Goal: Task Accomplishment & Management: Use online tool/utility

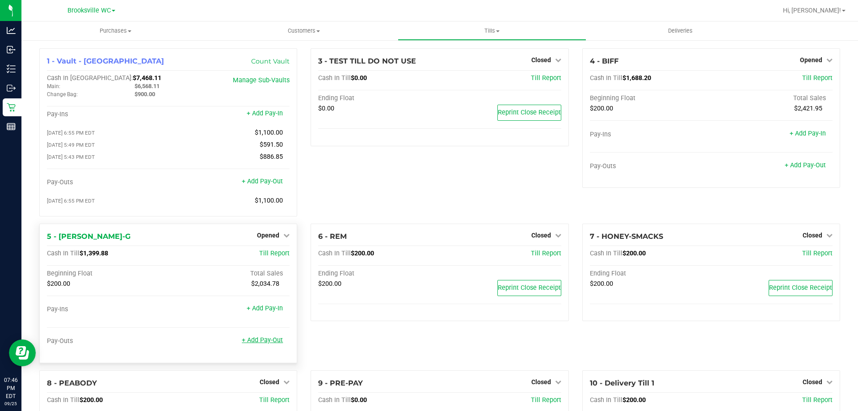
click at [264, 344] on link "+ Add Pay-Out" at bounding box center [262, 340] width 41 height 8
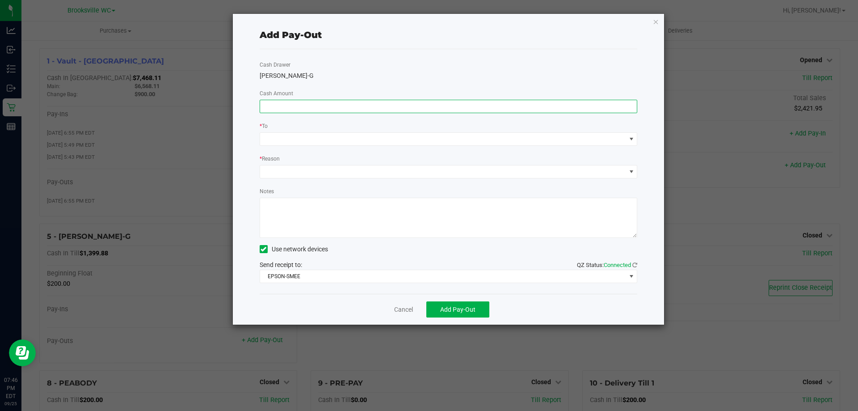
click at [527, 103] on input at bounding box center [448, 106] width 377 height 13
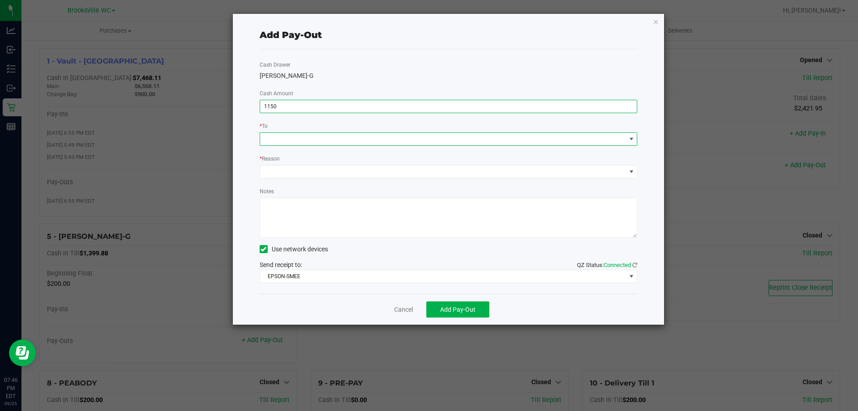
type input "$1,150.00"
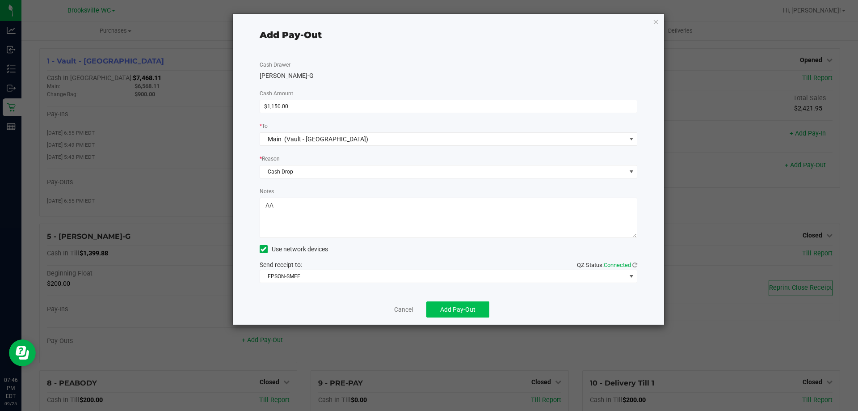
type textarea "AA"
click at [466, 313] on span "Add Pay-Out" at bounding box center [457, 309] width 35 height 7
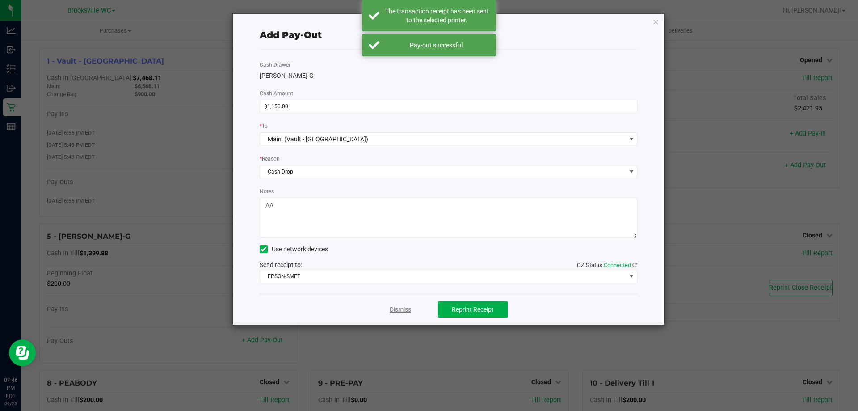
click at [400, 309] on link "Dismiss" at bounding box center [400, 309] width 21 height 9
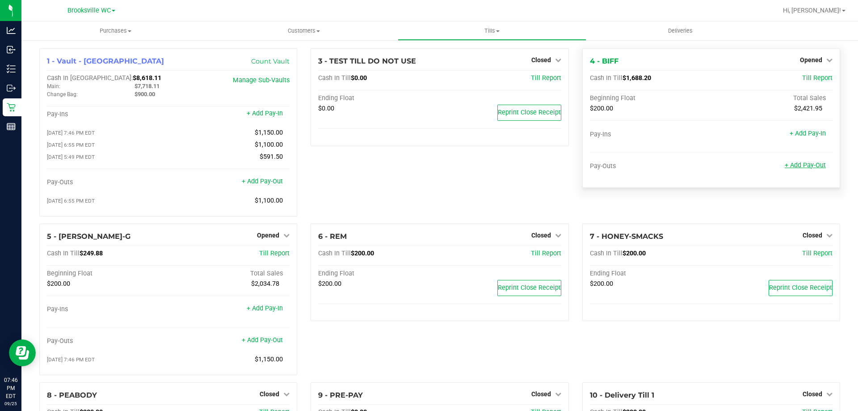
click at [809, 168] on link "+ Add Pay-Out" at bounding box center [805, 165] width 41 height 8
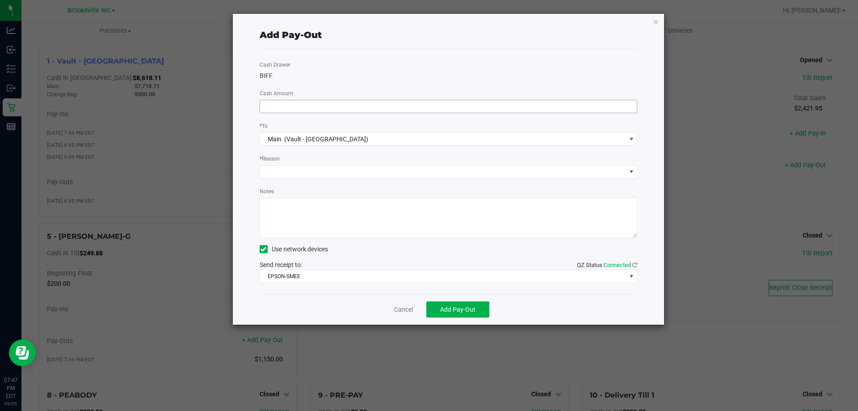
click at [472, 101] on input at bounding box center [448, 106] width 377 height 13
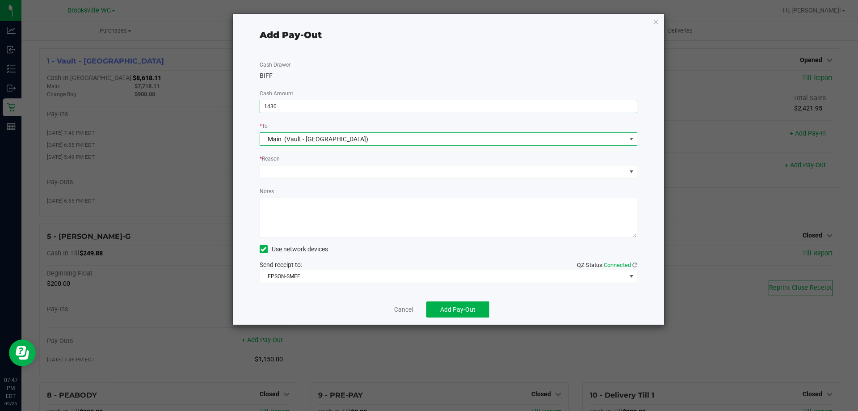
type input "$1,430.00"
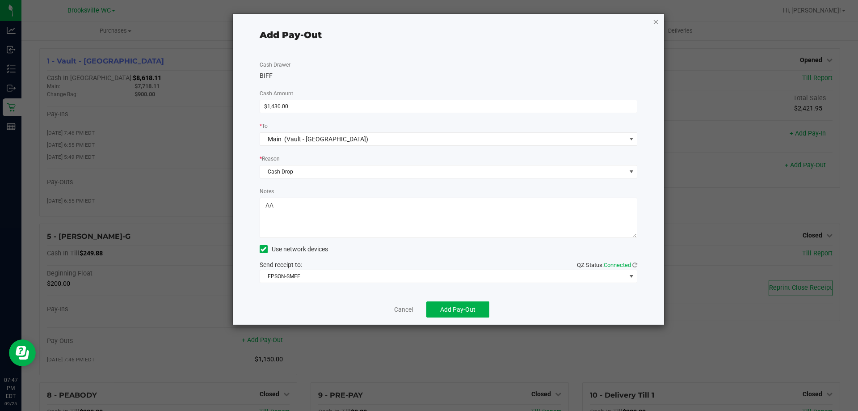
type textarea "AA"
click at [653, 21] on icon "button" at bounding box center [656, 21] width 6 height 11
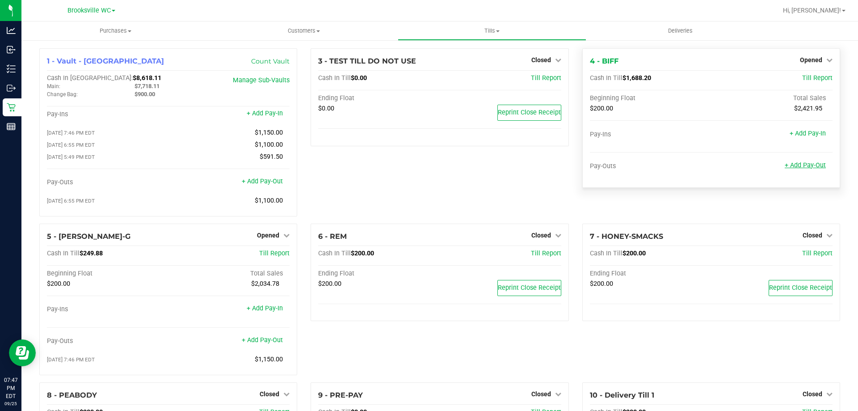
click at [804, 163] on link "+ Add Pay-Out" at bounding box center [805, 165] width 41 height 8
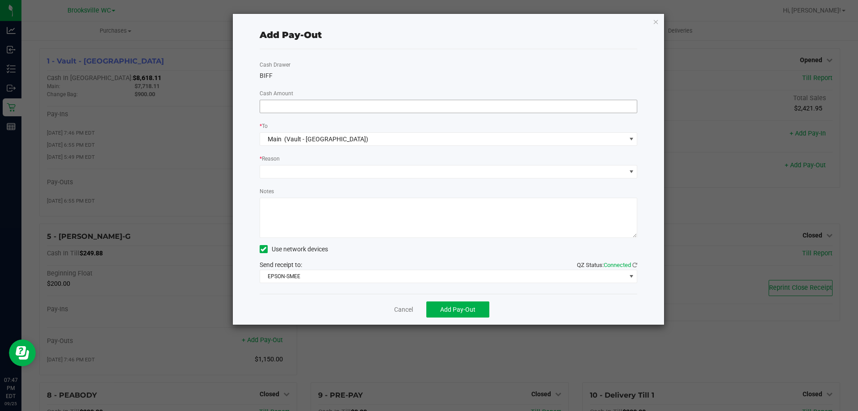
click at [571, 107] on input at bounding box center [448, 106] width 377 height 13
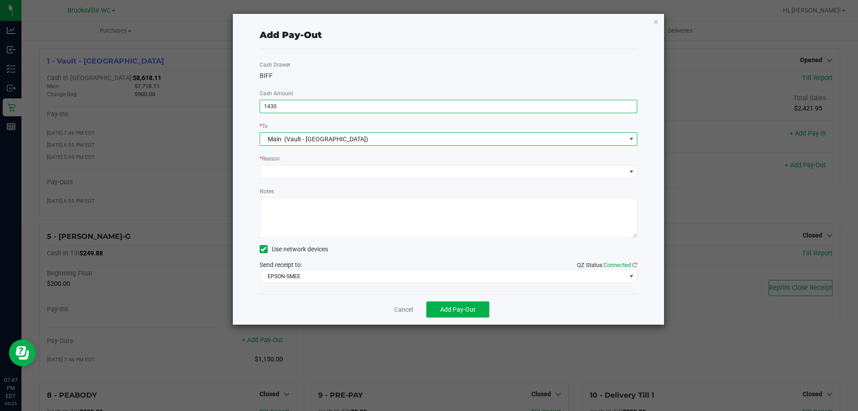
type input "$1,430.00"
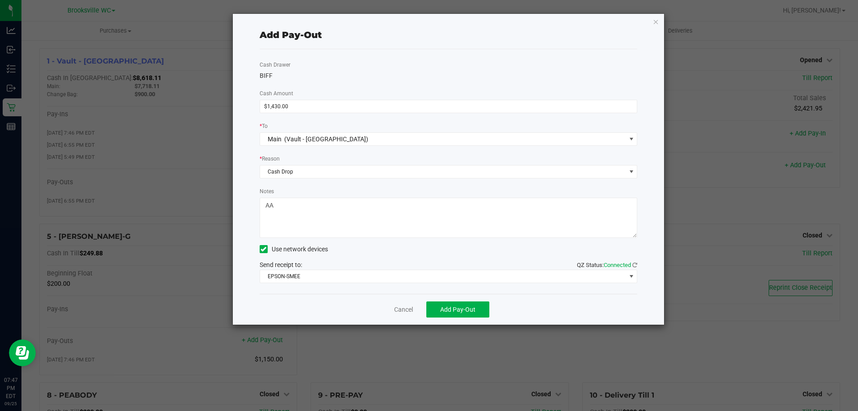
type textarea "AA"
click at [467, 301] on div "Cancel Add Pay-Out" at bounding box center [449, 309] width 378 height 31
click at [466, 313] on span "Add Pay-Out" at bounding box center [457, 309] width 35 height 7
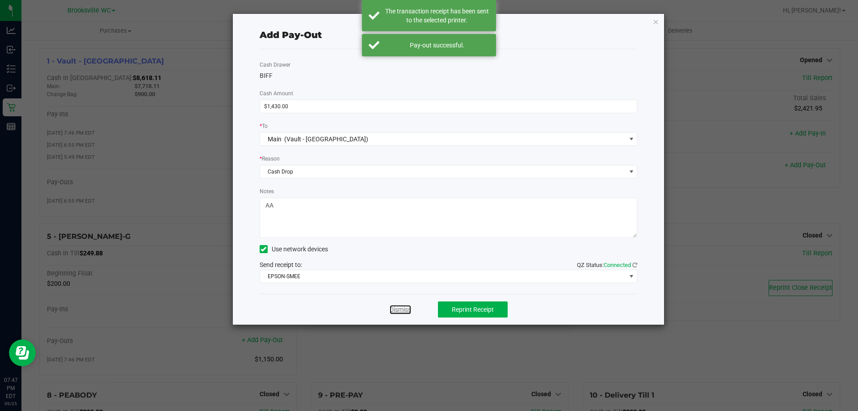
click at [406, 308] on link "Dismiss" at bounding box center [400, 309] width 21 height 9
